Goal: Information Seeking & Learning: Learn about a topic

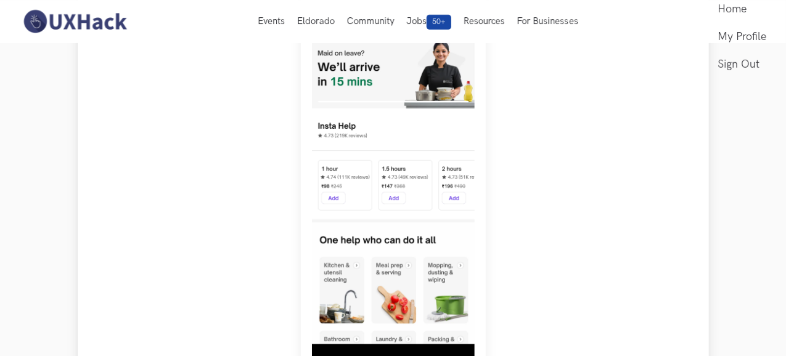
scroll to position [185, 0]
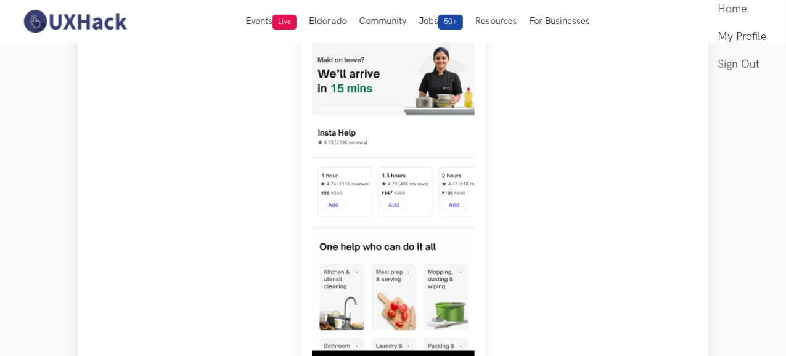
click at [419, 189] on img at bounding box center [393, 189] width 185 height 384
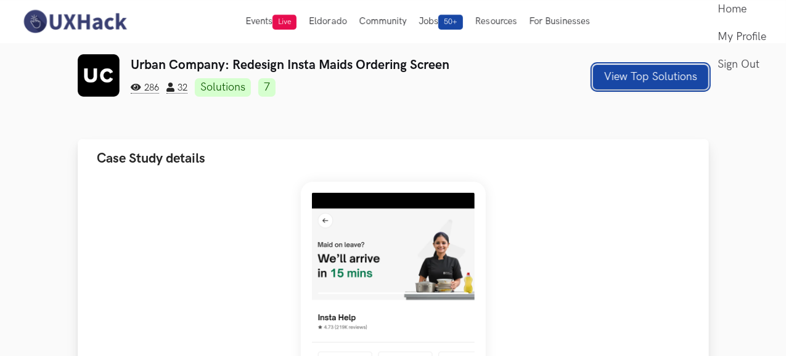
click at [708, 82] on button "View Top Solutions" at bounding box center [650, 77] width 115 height 25
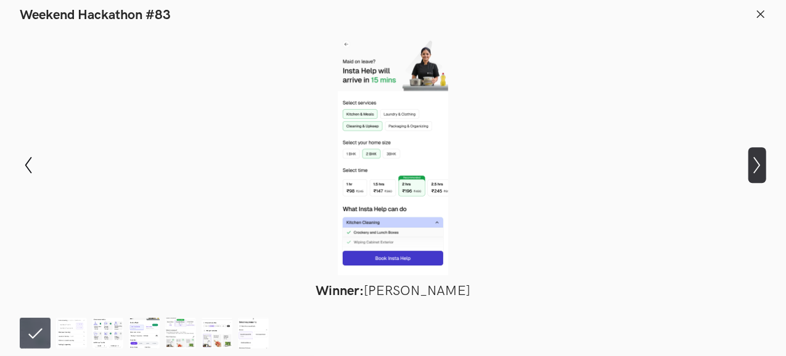
click at [761, 168] on icon "Show next slide" at bounding box center [757, 166] width 18 height 18
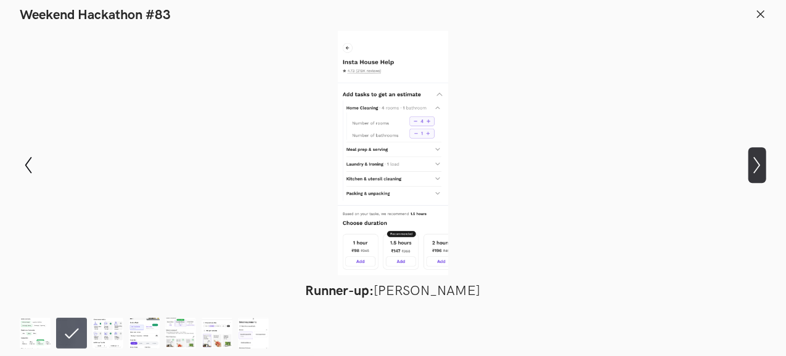
click at [761, 168] on icon "Show next slide" at bounding box center [757, 166] width 18 height 18
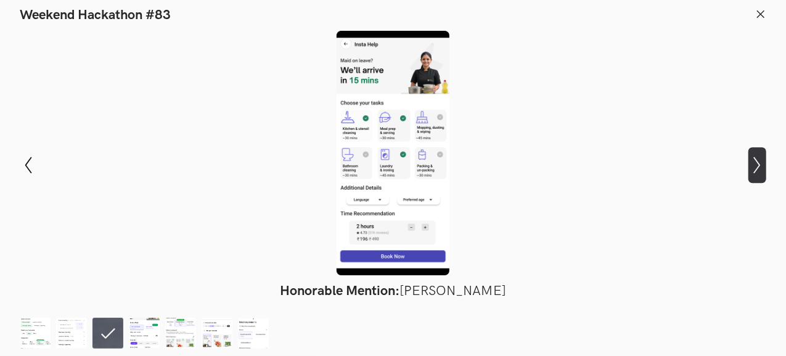
click at [761, 168] on icon "Show next slide" at bounding box center [757, 166] width 18 height 18
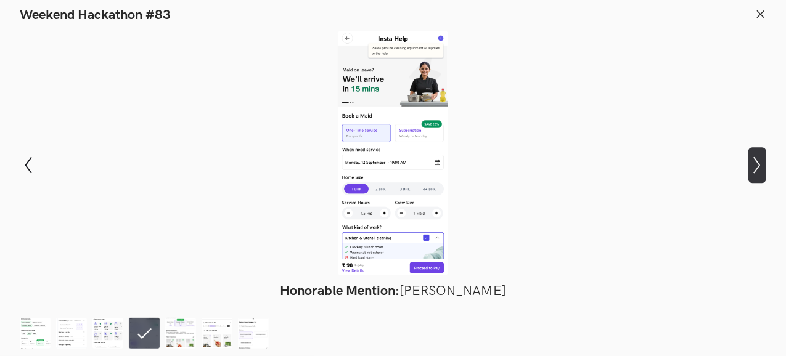
click at [761, 168] on icon "Show next slide" at bounding box center [757, 166] width 18 height 18
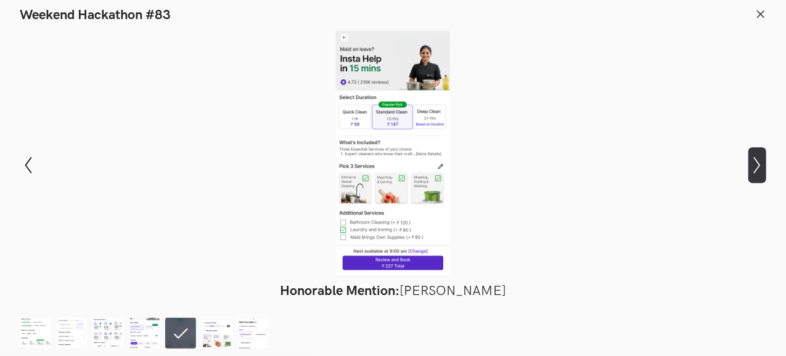
click at [761, 168] on icon "Show next slide" at bounding box center [757, 166] width 18 height 18
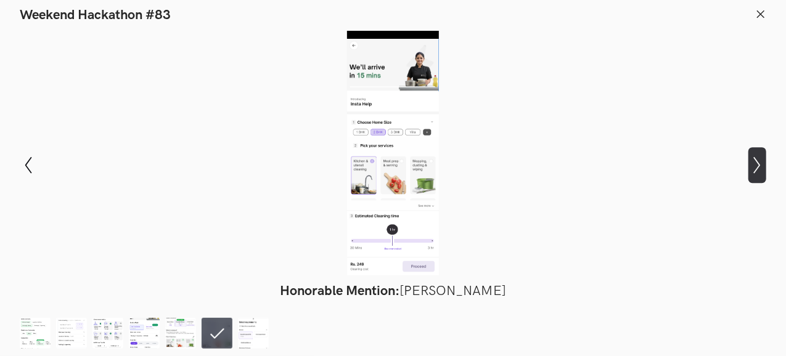
click at [761, 168] on icon "Show next slide" at bounding box center [757, 166] width 18 height 18
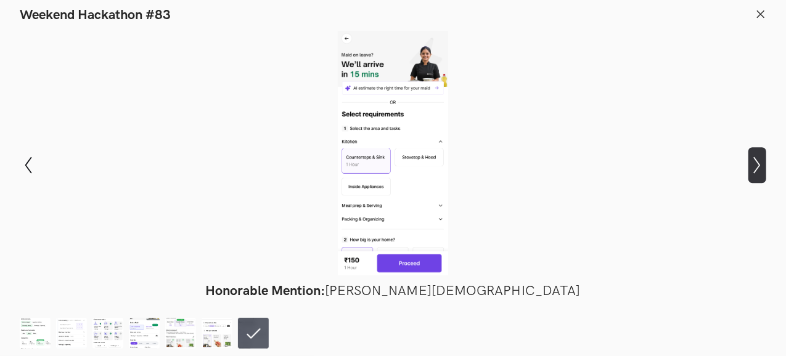
click at [761, 168] on icon "Show next slide" at bounding box center [757, 166] width 18 height 18
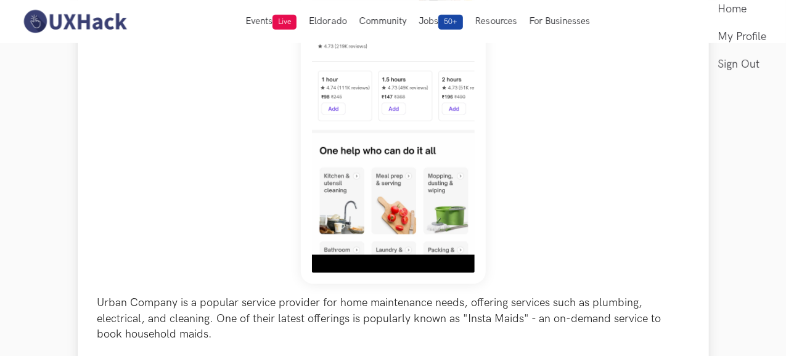
scroll to position [247, 0]
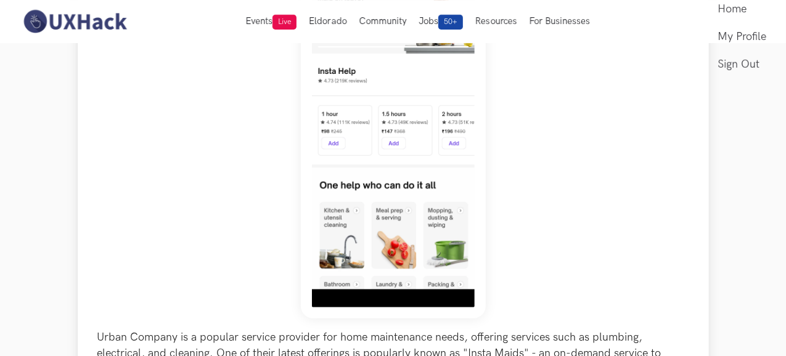
click at [409, 205] on img at bounding box center [393, 127] width 185 height 384
